Goal: Find specific page/section: Find specific page/section

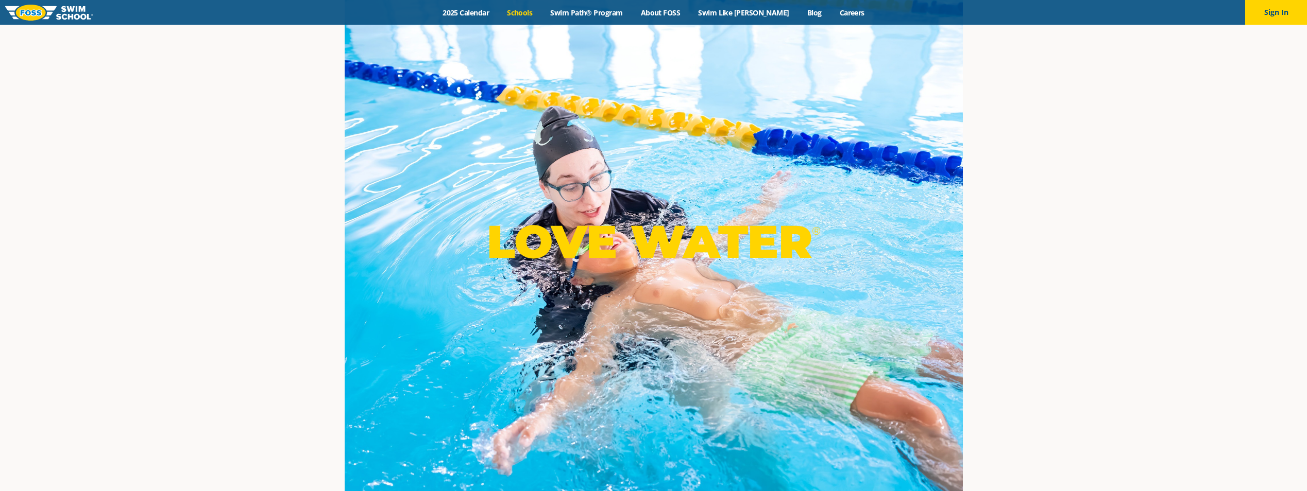
drag, startPoint x: 0, startPoint y: 0, endPoint x: 538, endPoint y: 13, distance: 538.4
click at [538, 13] on link "Schools" at bounding box center [519, 13] width 43 height 10
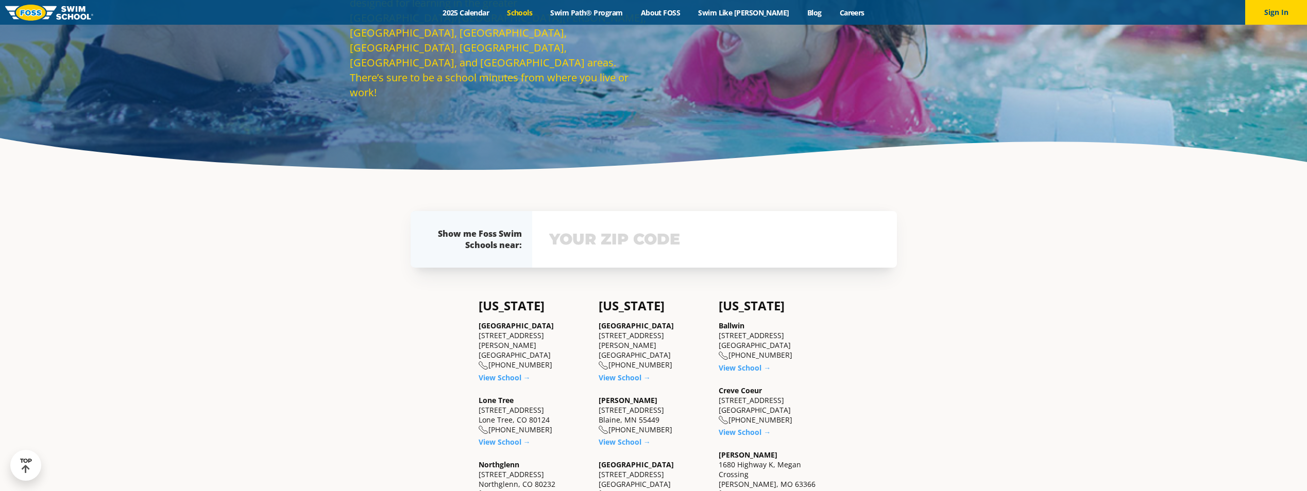
click at [723, 256] on div "View school & class schedule" at bounding box center [714, 239] width 365 height 57
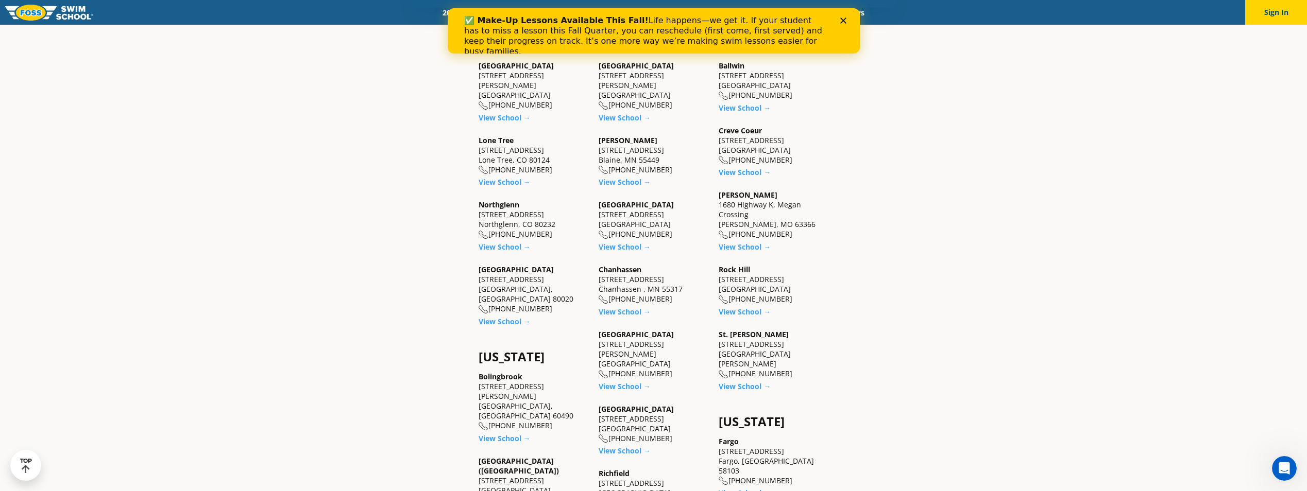
scroll to position [422, 0]
drag, startPoint x: 779, startPoint y: 136, endPoint x: 720, endPoint y: 138, distance: 58.7
click at [720, 138] on div "Creve Coeur 12760 Olive Blvd. Creve Coeur, MO 63141 (314) 949-7100" at bounding box center [774, 143] width 110 height 40
copy div "12760 Olive Blvd."
